Goal: Navigation & Orientation: Find specific page/section

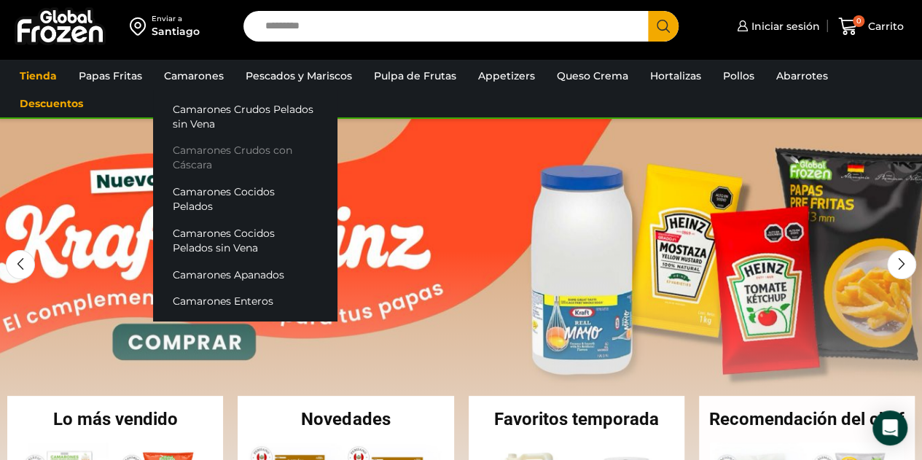
click at [195, 162] on link "Camarones Crudos con Cáscara" at bounding box center [245, 158] width 184 height 42
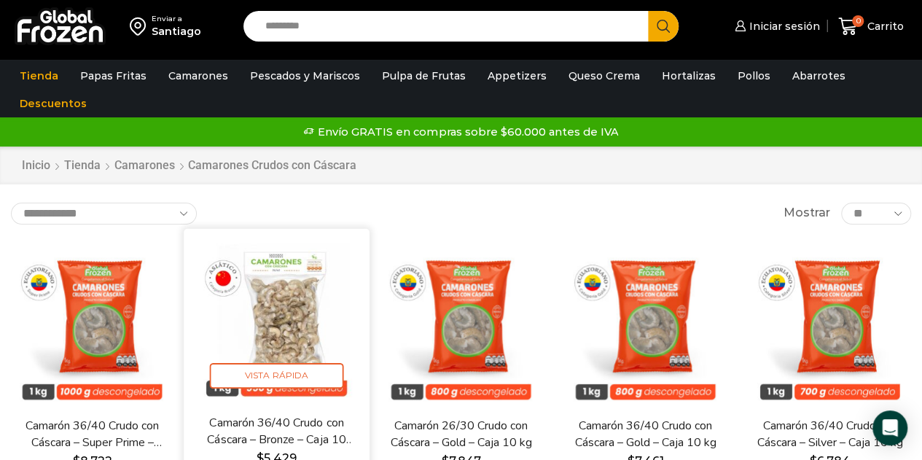
click at [285, 312] on img at bounding box center [277, 321] width 164 height 164
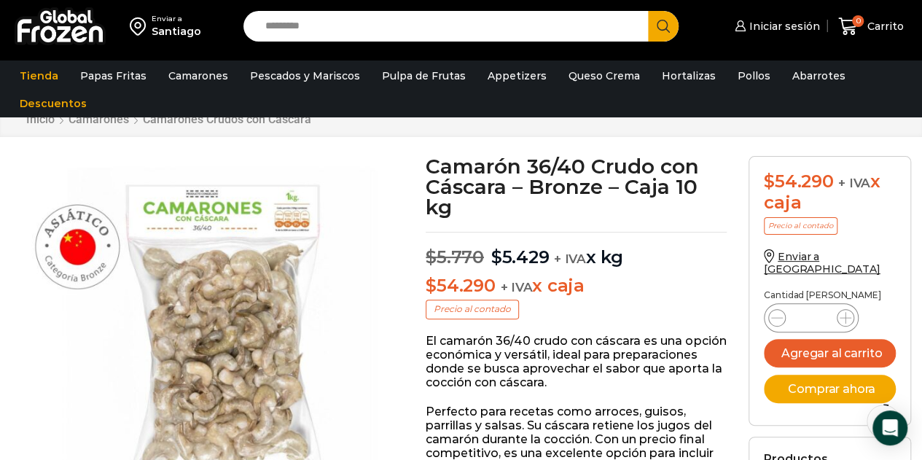
scroll to position [146, 0]
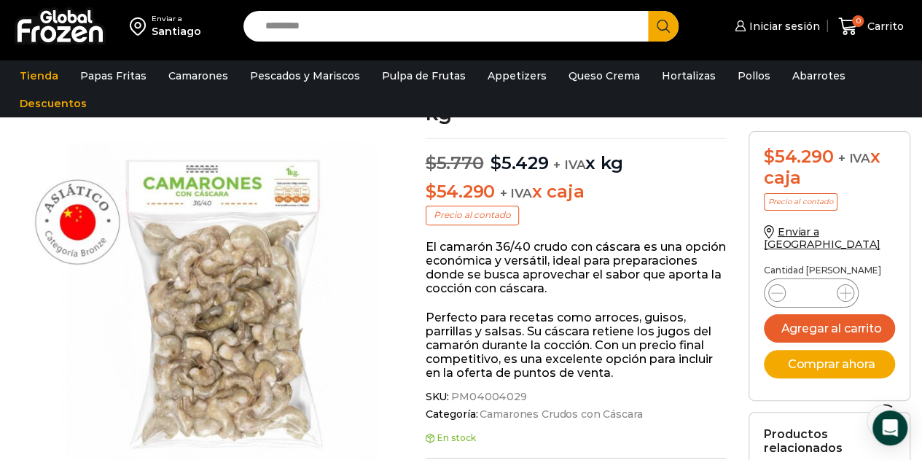
drag, startPoint x: 197, startPoint y: 115, endPoint x: 357, endPoint y: 187, distance: 175.8
click at [0, 0] on link "Camarones Crudos Pelados sin Vena" at bounding box center [0, 0] width 0 height 0
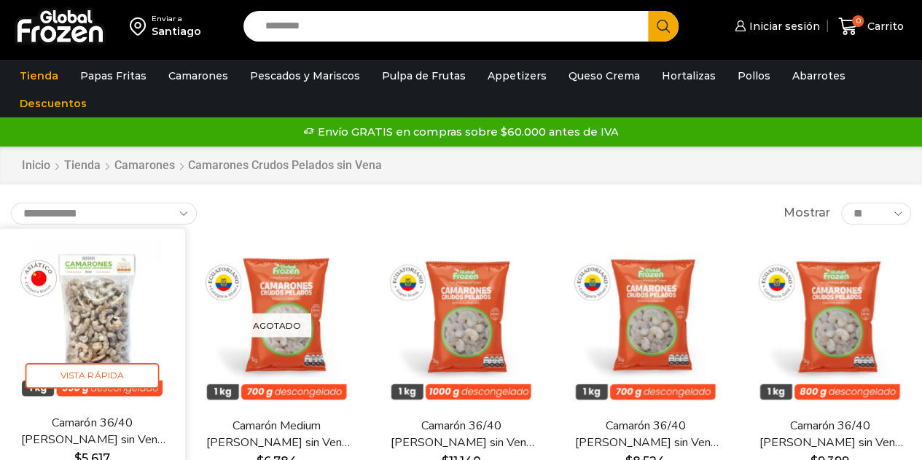
click at [100, 331] on img at bounding box center [92, 321] width 164 height 164
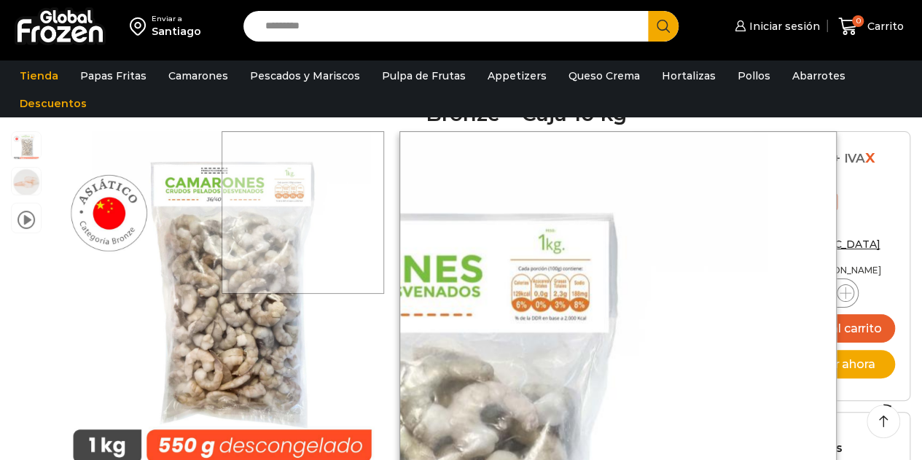
scroll to position [146, 0]
